Goal: Transaction & Acquisition: Purchase product/service

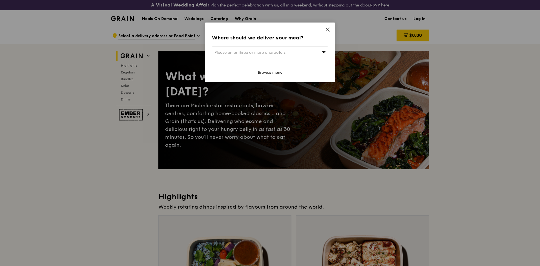
click at [306, 55] on div "Please enter three or more characters" at bounding box center [270, 52] width 116 height 13
type input "523495"
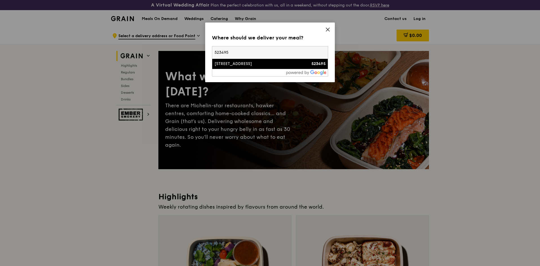
type input "[PERSON_NAME][EMAIL_ADDRESS][DOMAIN_NAME]"
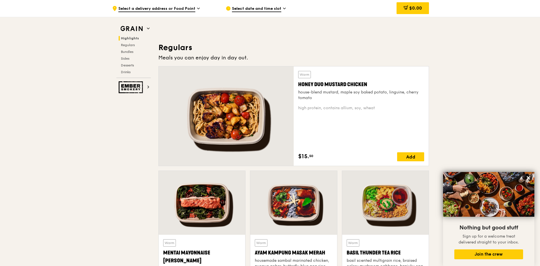
scroll to position [423, 0]
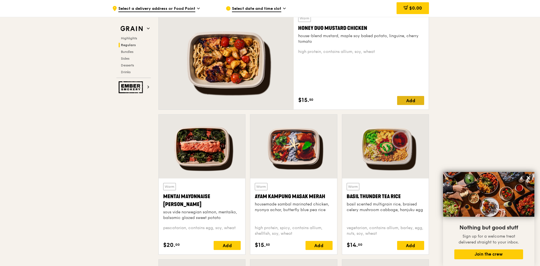
click at [416, 98] on div "Add" at bounding box center [410, 100] width 27 height 9
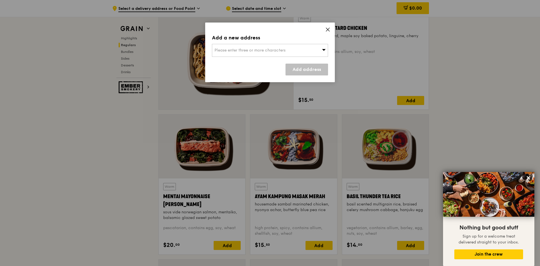
click at [280, 52] on span "Please enter three or more characters" at bounding box center [249, 50] width 71 height 5
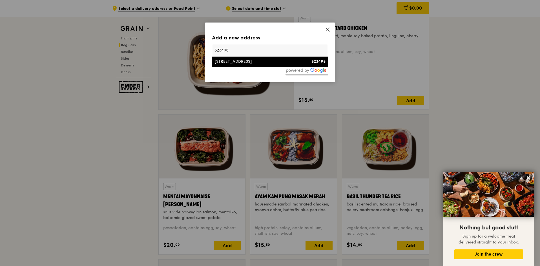
type input "523495"
click at [279, 61] on div "[STREET_ADDRESS]" at bounding box center [255, 62] width 83 height 6
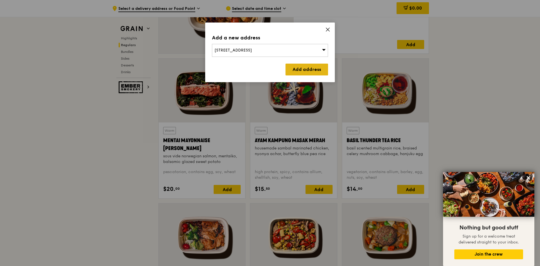
scroll to position [479, 0]
click at [316, 72] on link "Add address" at bounding box center [306, 70] width 43 height 12
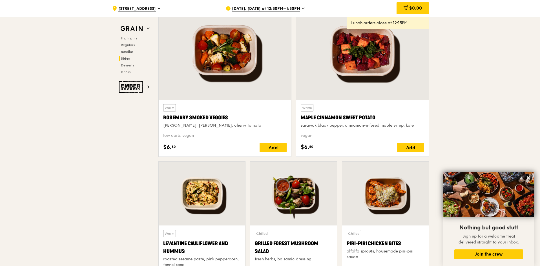
scroll to position [1324, 0]
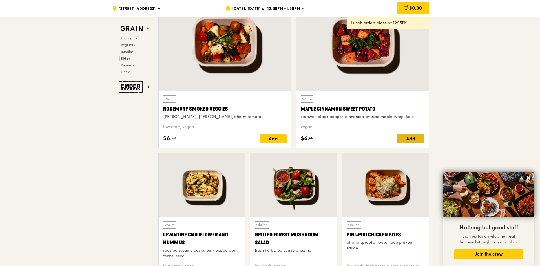
click at [413, 143] on div "Add" at bounding box center [410, 138] width 27 height 9
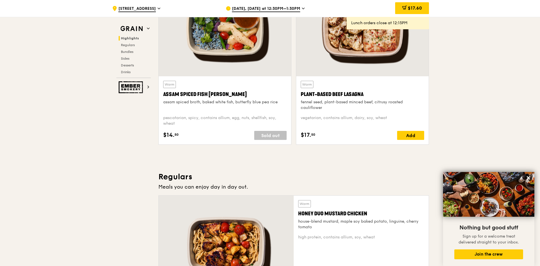
scroll to position [141, 0]
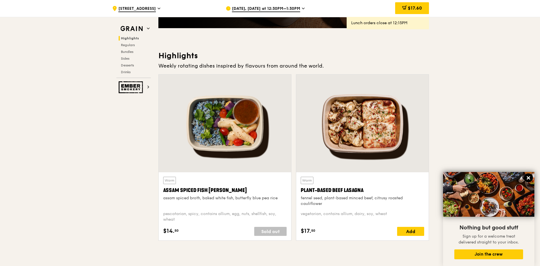
click at [529, 178] on icon at bounding box center [528, 177] width 3 height 3
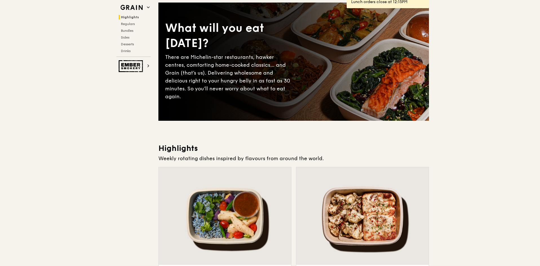
scroll to position [0, 0]
